Goal: Navigation & Orientation: Find specific page/section

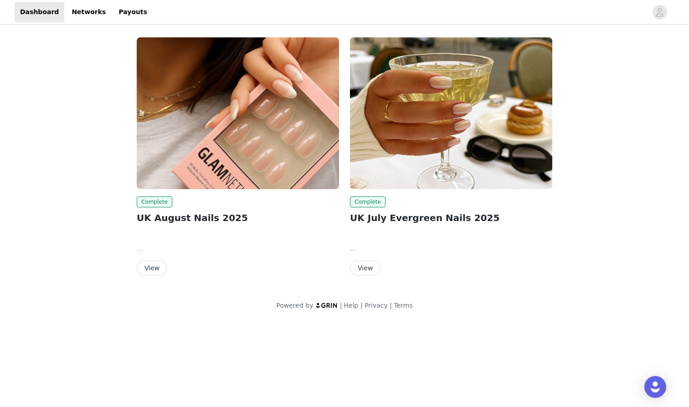
click at [156, 267] on button "View" at bounding box center [152, 268] width 31 height 15
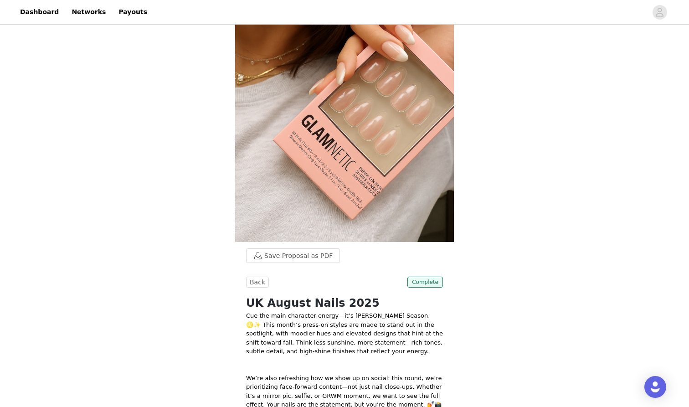
scroll to position [87, 0]
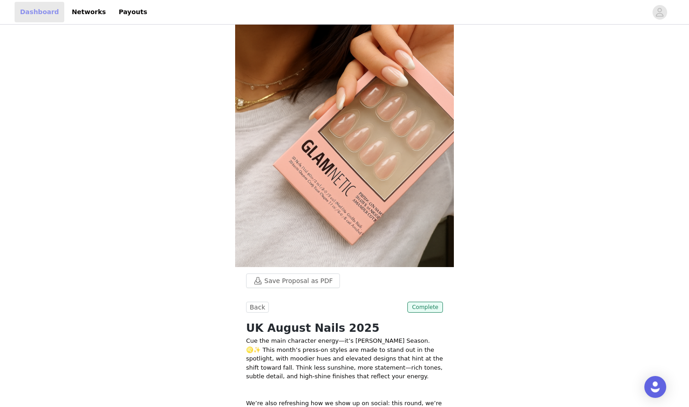
click at [41, 12] on link "Dashboard" at bounding box center [40, 12] width 50 height 21
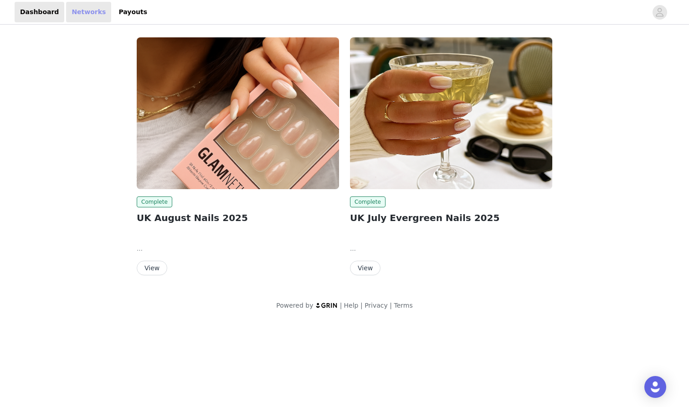
click at [77, 16] on link "Networks" at bounding box center [88, 12] width 45 height 21
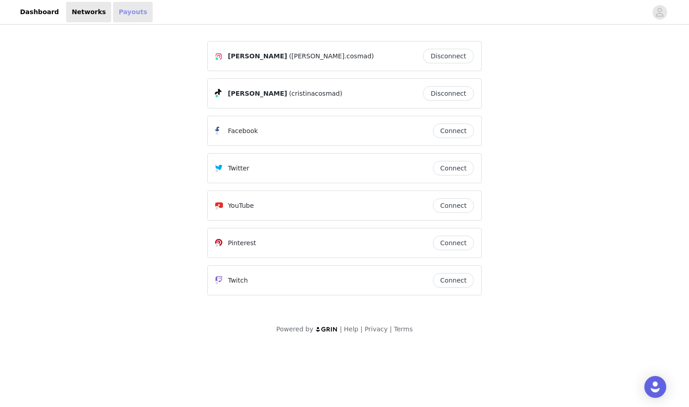
click at [126, 15] on link "Payouts" at bounding box center [133, 12] width 40 height 21
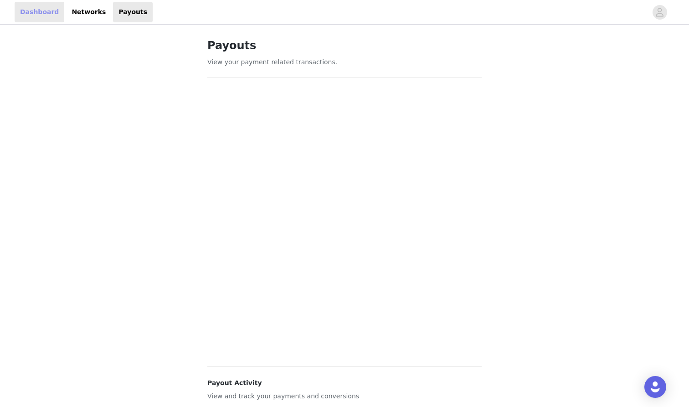
click at [30, 11] on link "Dashboard" at bounding box center [40, 12] width 50 height 21
